Goal: Find specific page/section: Find specific page/section

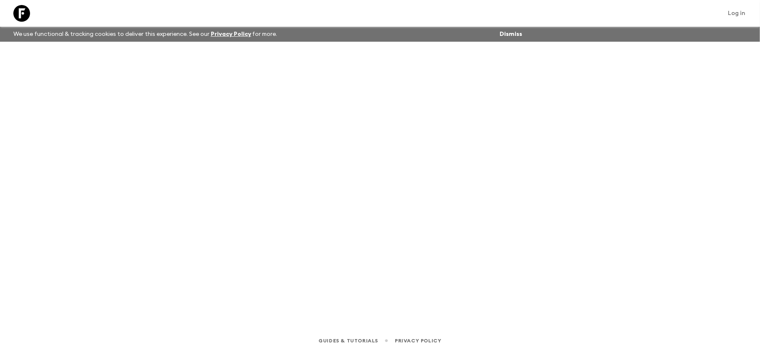
click at [20, 20] on div at bounding box center [21, 13] width 23 height 23
click at [28, 14] on icon at bounding box center [33, 13] width 17 height 17
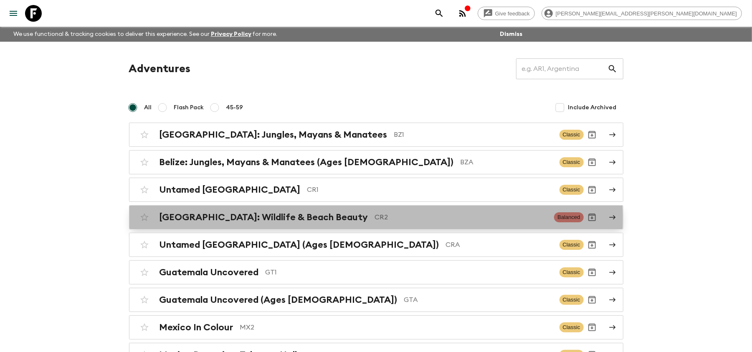
click at [375, 220] on p "CR2" at bounding box center [461, 218] width 173 height 10
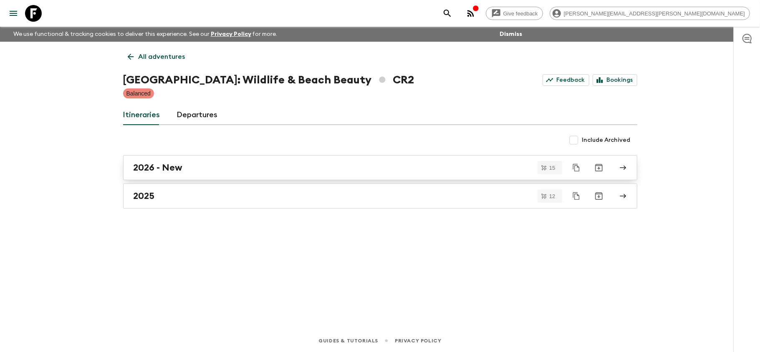
click at [215, 165] on div "2026 - New" at bounding box center [373, 167] width 478 height 11
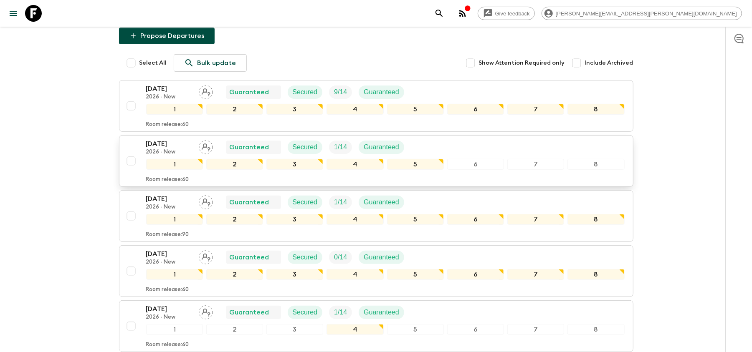
scroll to position [111, 0]
